Goal: Task Accomplishment & Management: Manage account settings

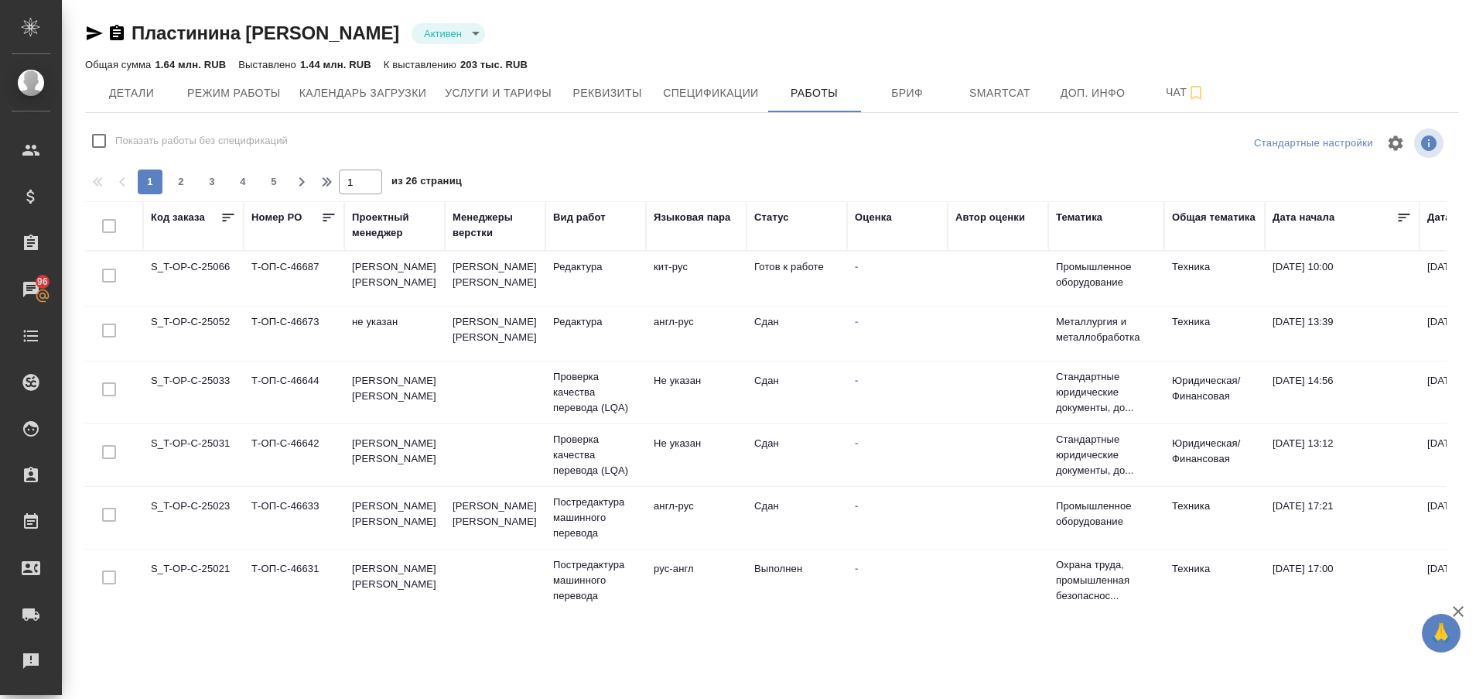
drag, startPoint x: 497, startPoint y: 604, endPoint x: 508, endPoint y: 589, distance: 18.7
click at [508, 589] on div "Пластинина Анастасия Евгеньевна Активен active Общая сумма 1.64 млн. RUB Выстав…" at bounding box center [772, 306] width 1391 height 612
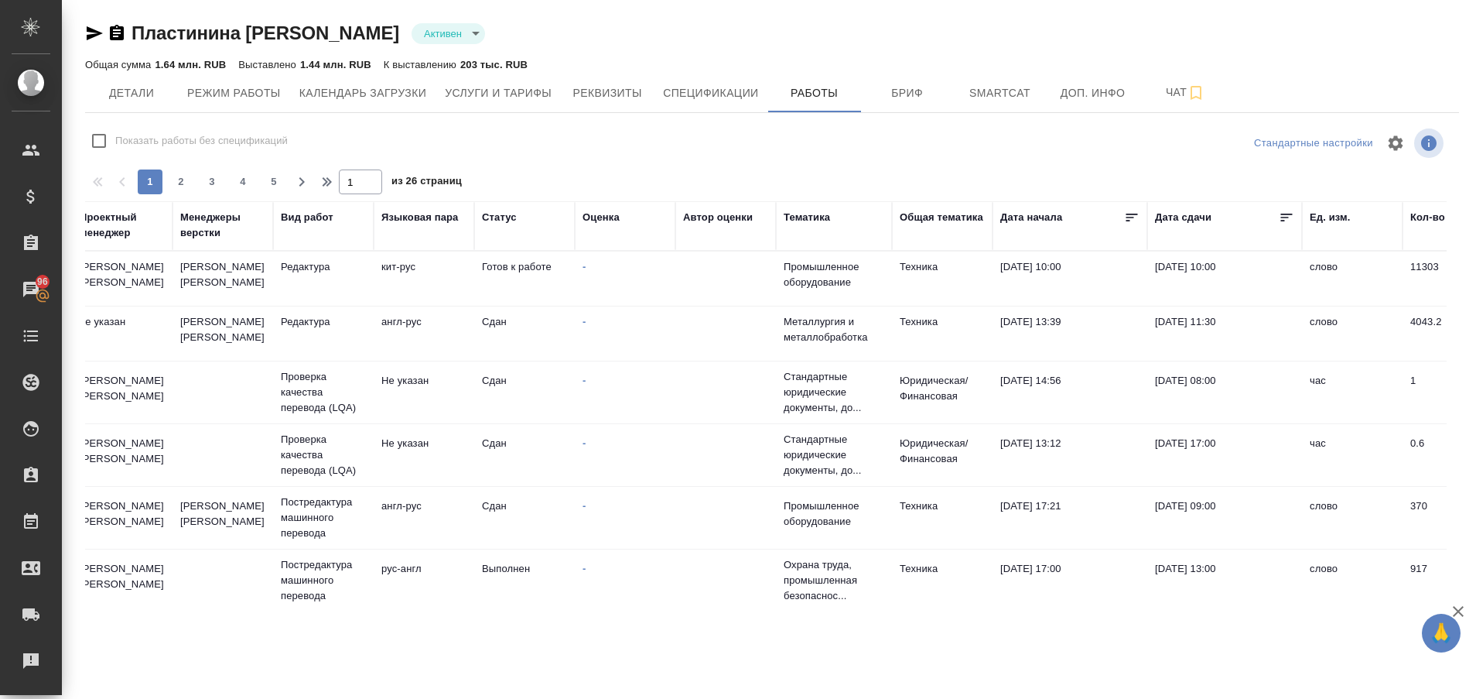
scroll to position [0, 274]
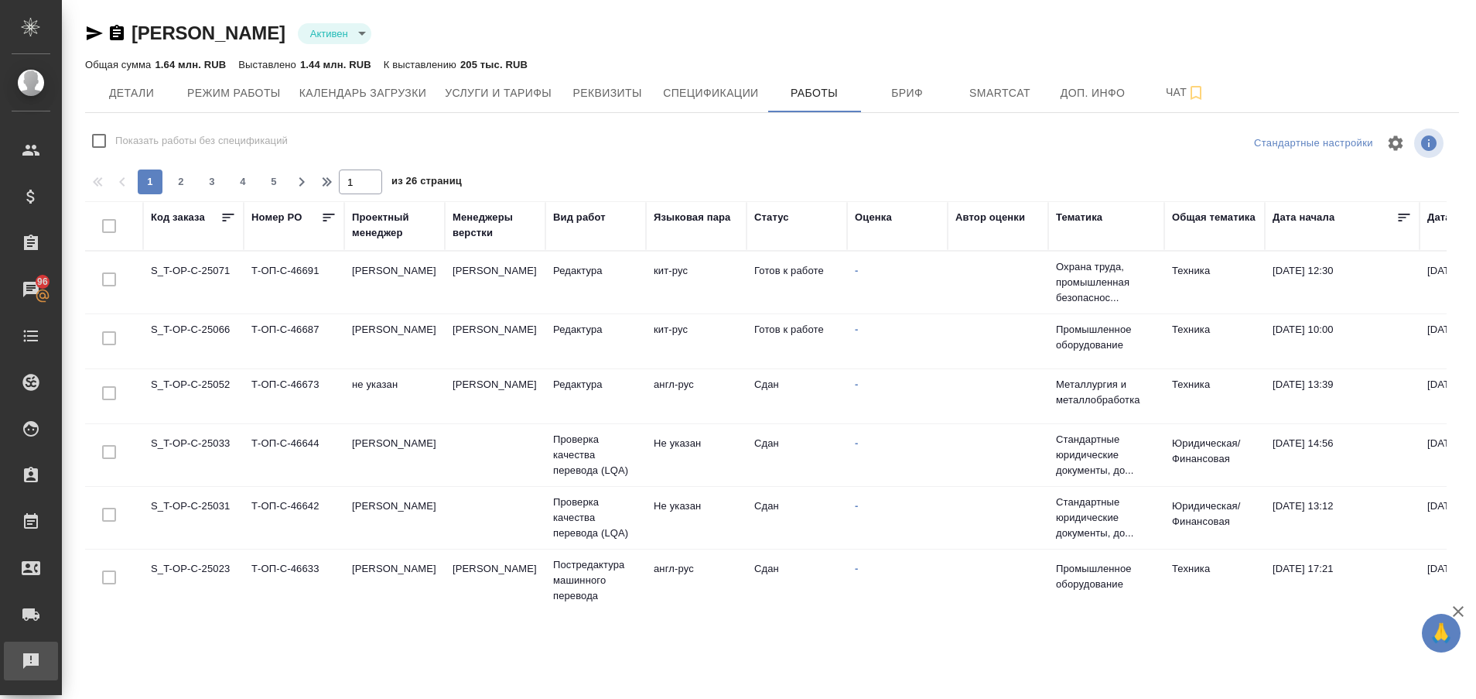
click at [31, 664] on div "Рекламации" at bounding box center [11, 660] width 39 height 23
click at [31, 655] on div "Рекламации" at bounding box center [11, 660] width 39 height 23
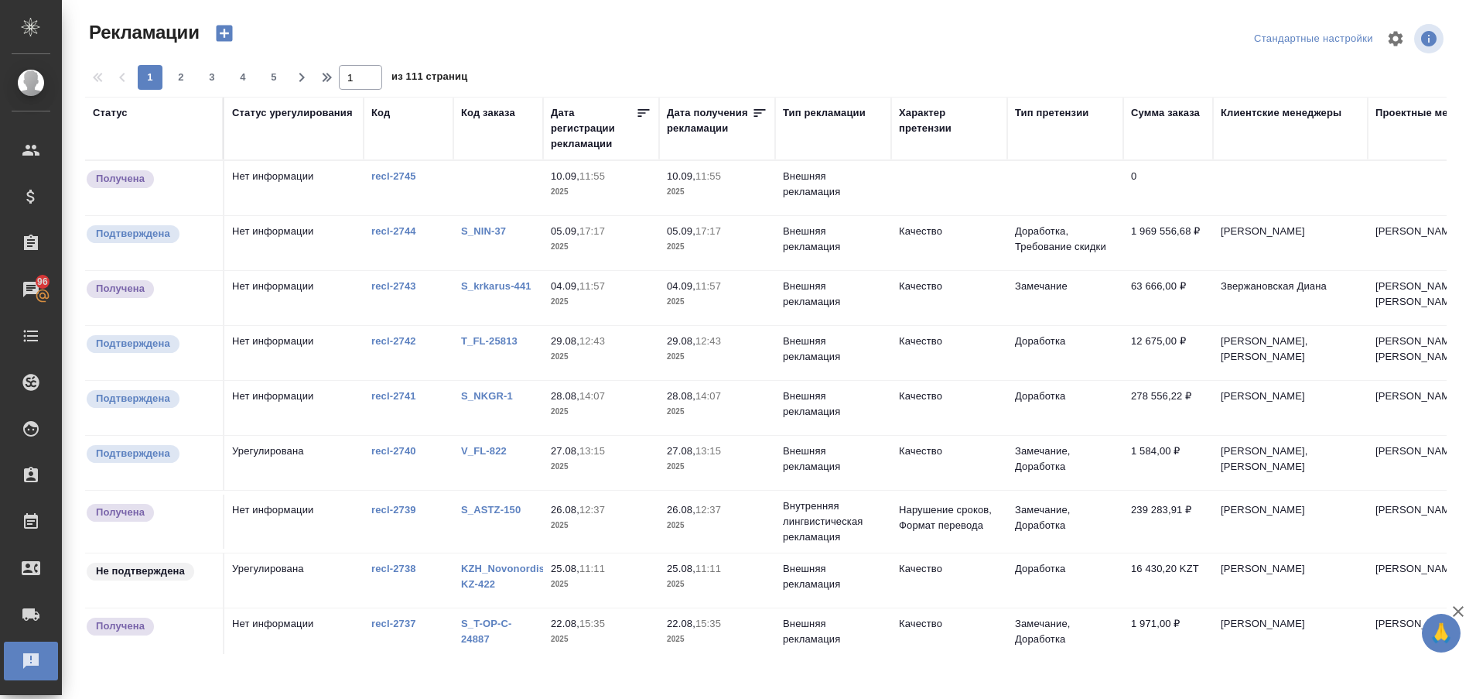
click at [468, 231] on link "S_NIN-37" at bounding box center [483, 231] width 45 height 12
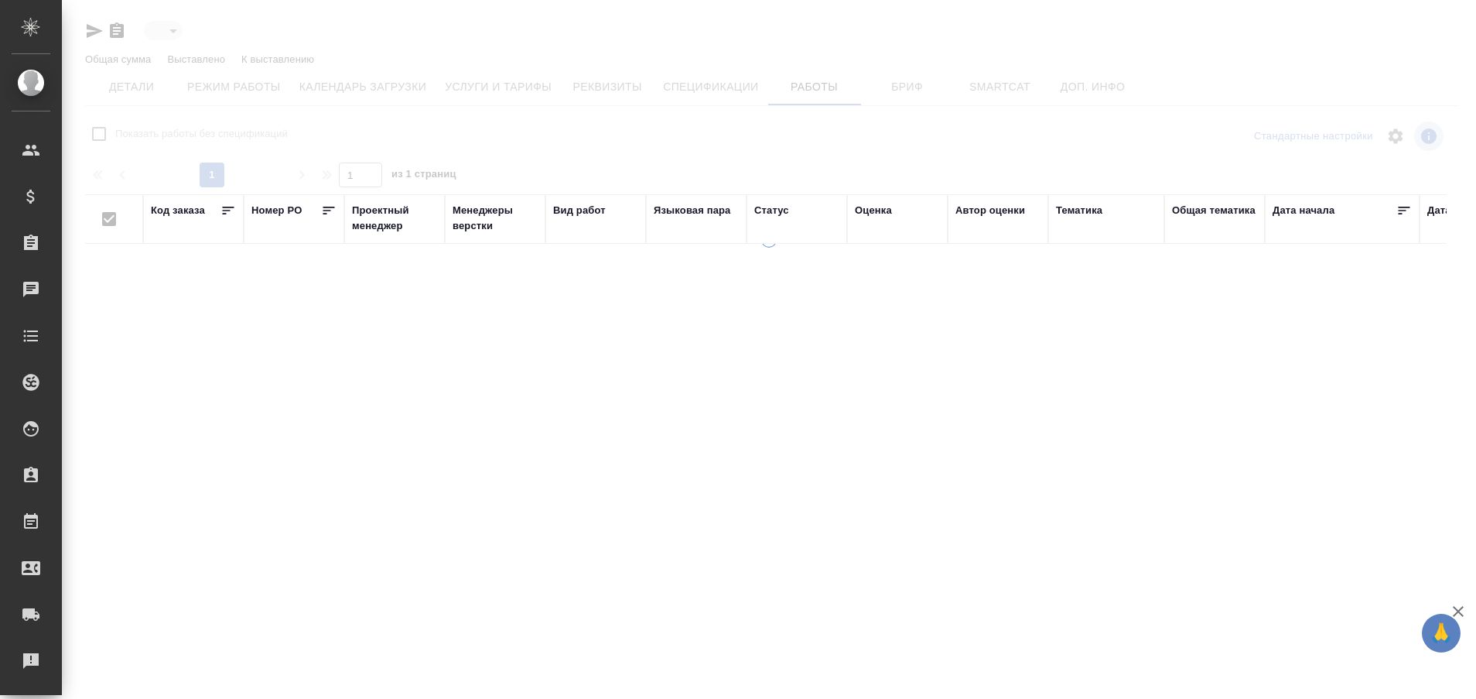
type input "active"
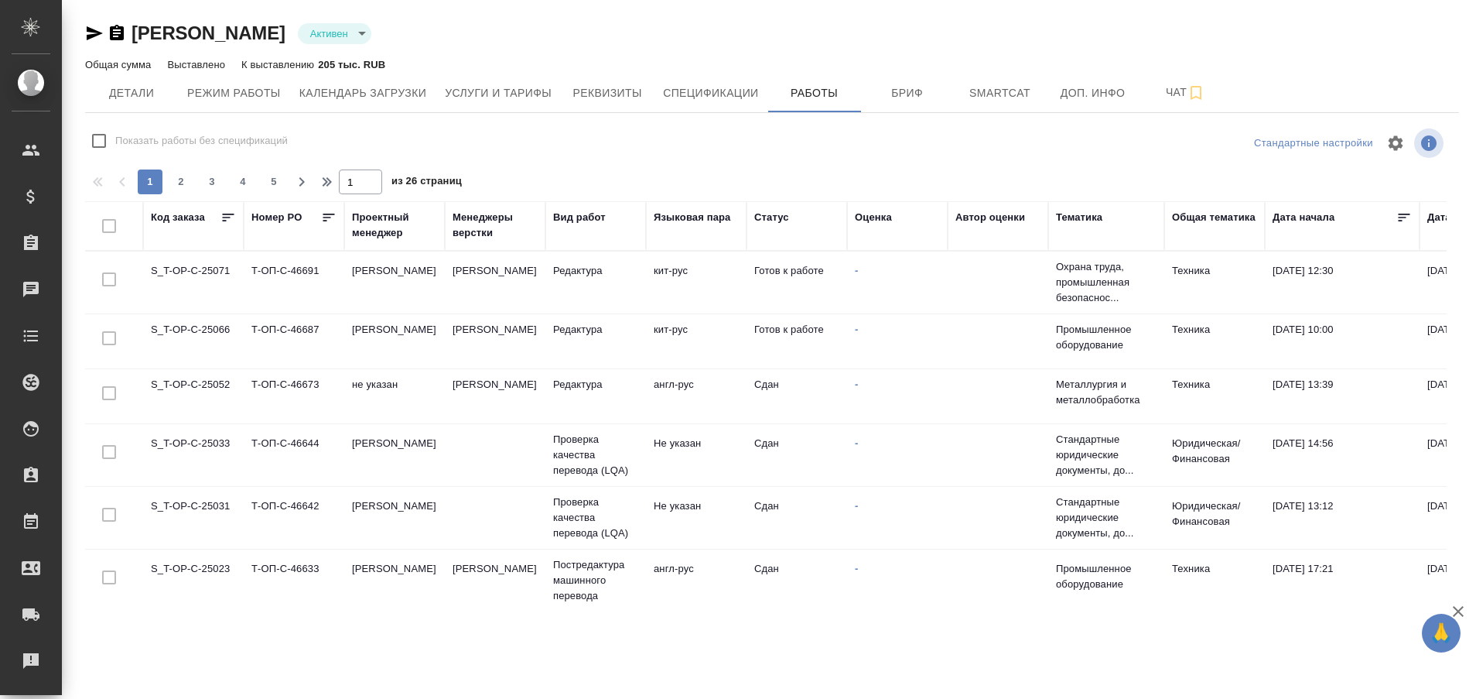
checkbox input "false"
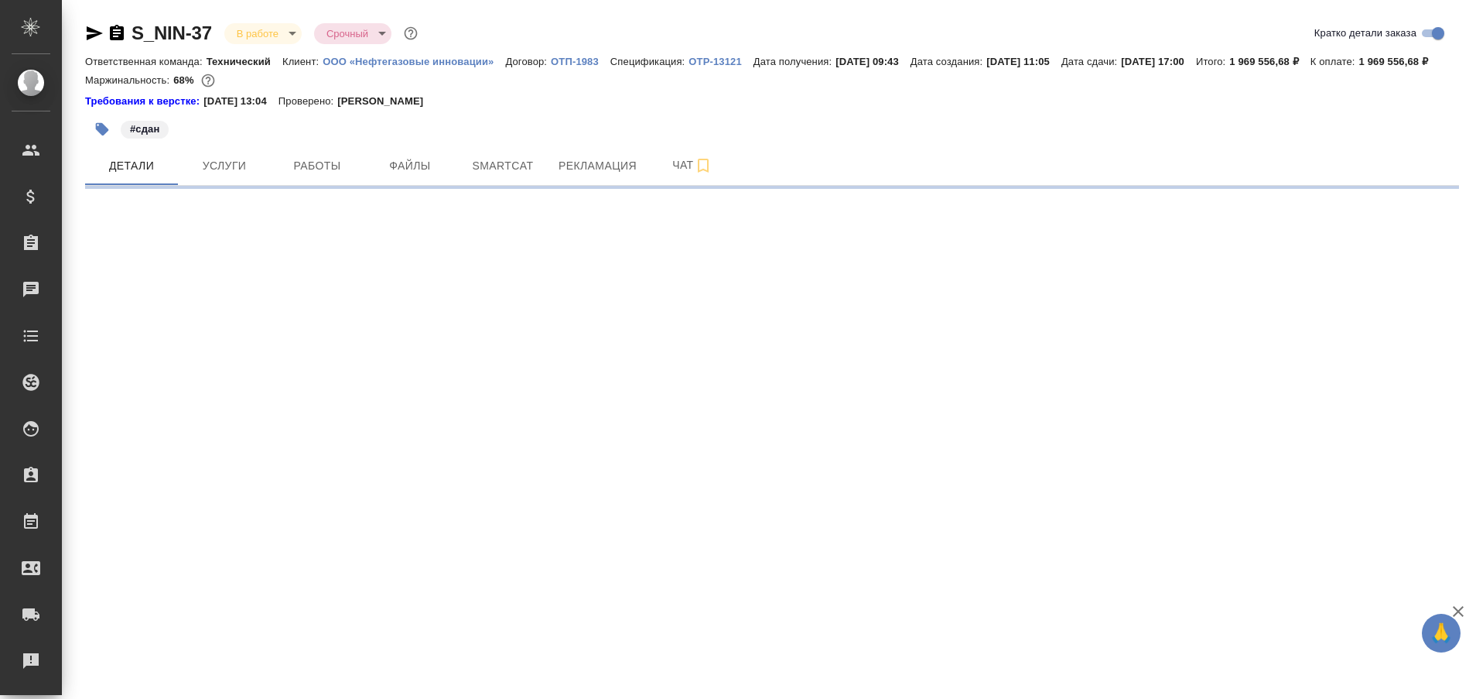
select select "RU"
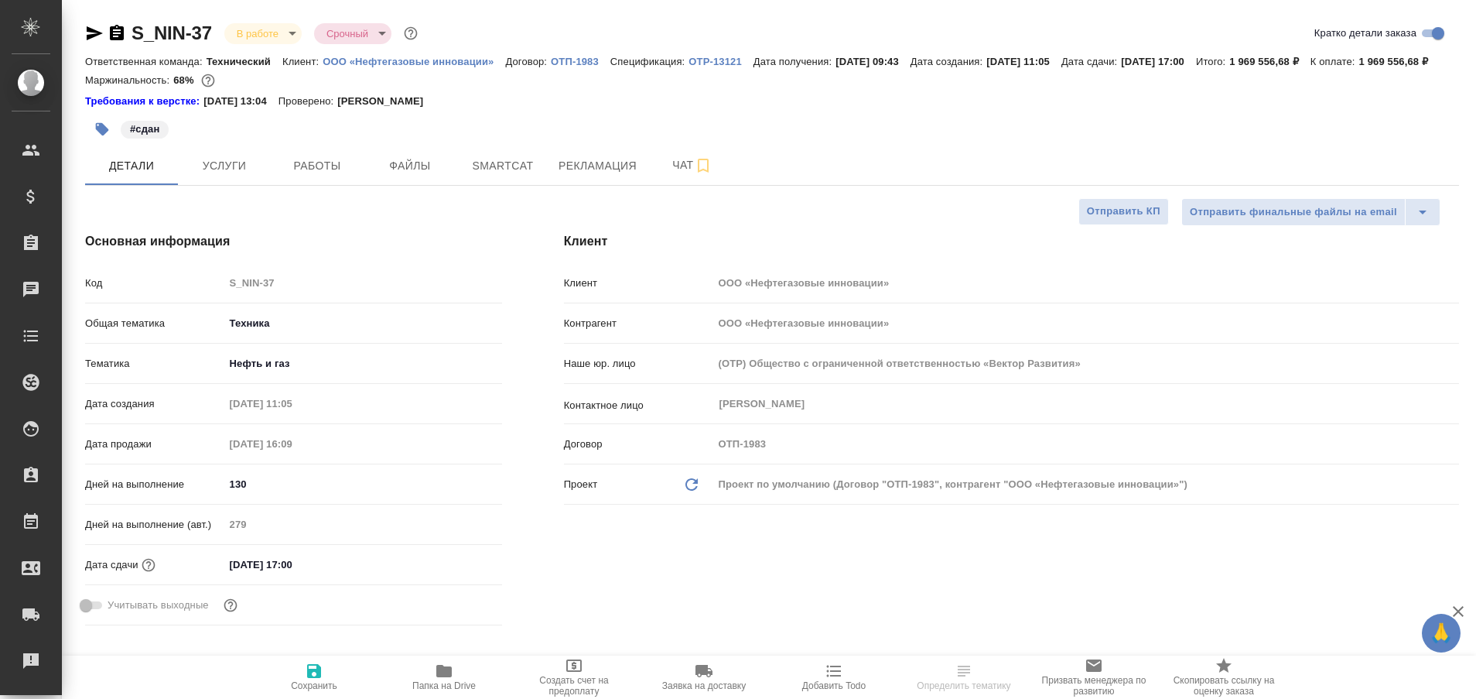
type textarea "x"
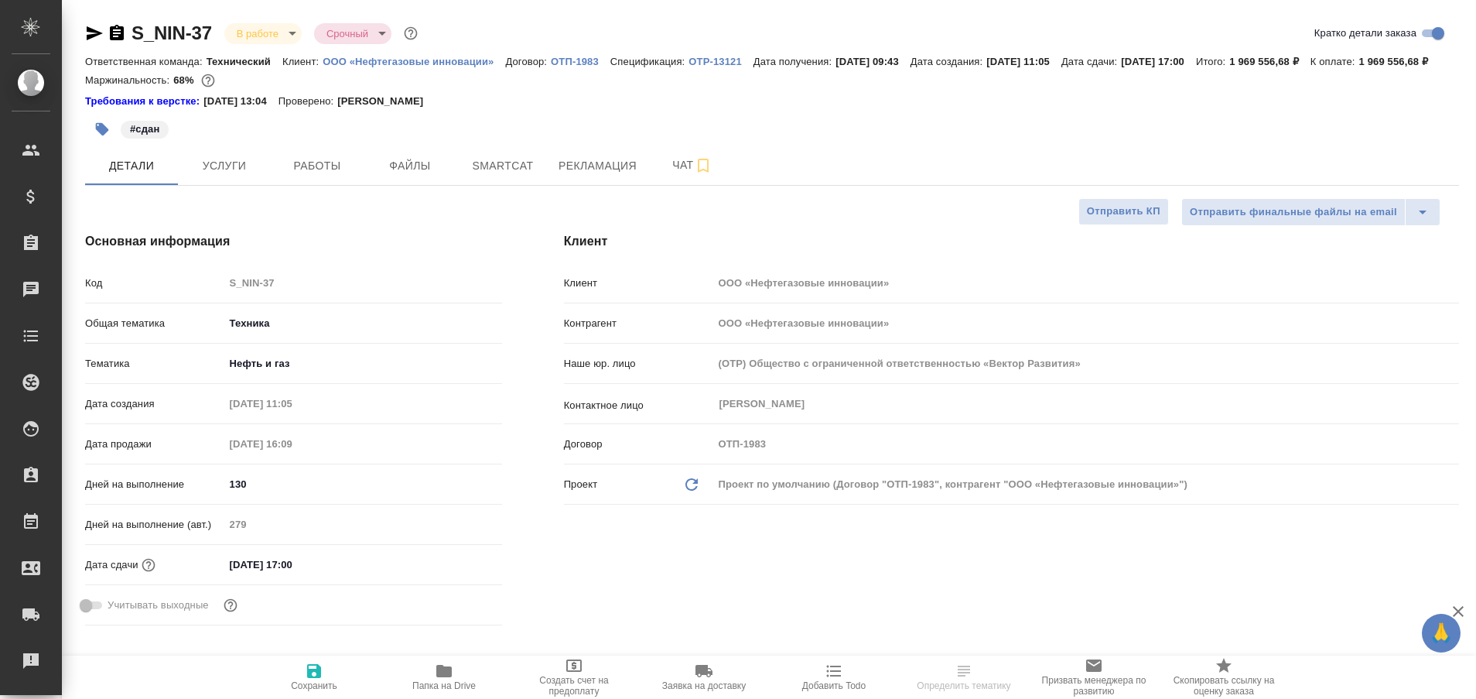
type textarea "x"
click at [660, 175] on span "Чат" at bounding box center [692, 165] width 74 height 19
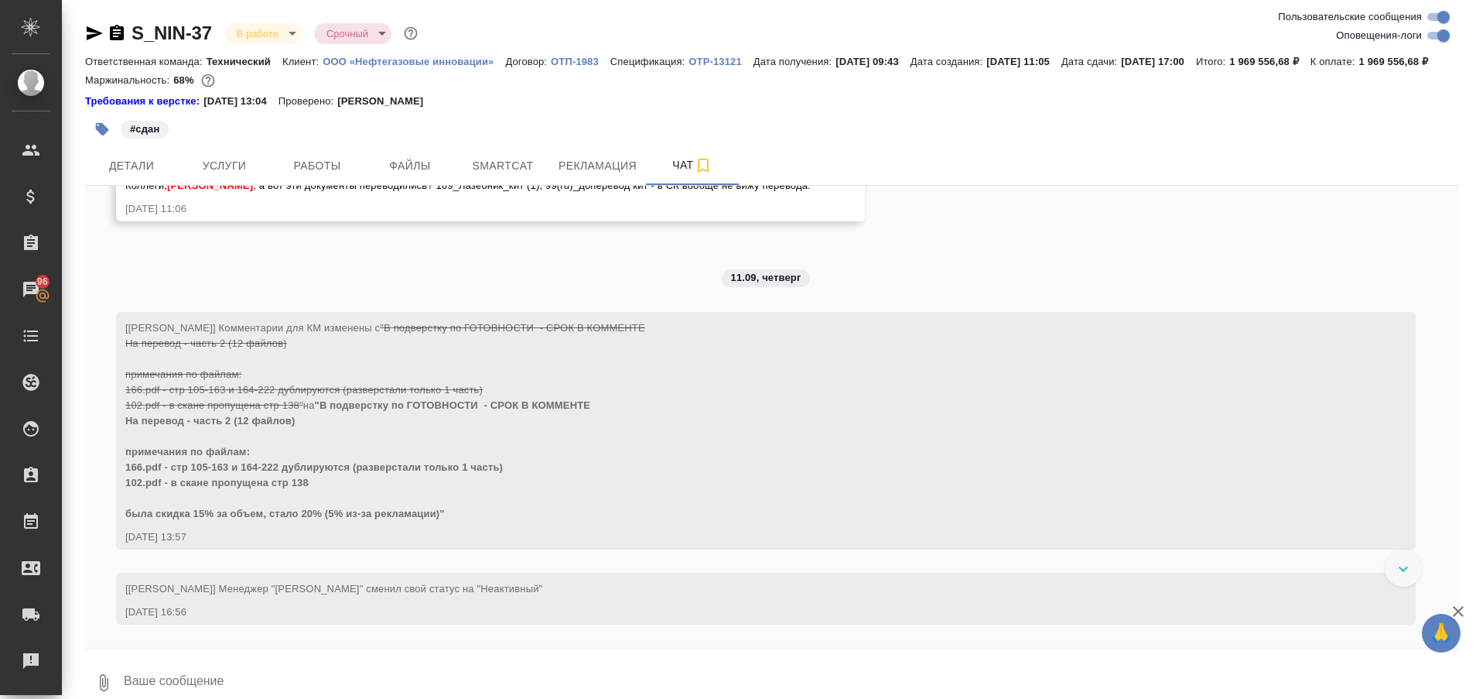
scroll to position [83192, 0]
